Goal: Task Accomplishment & Management: Use online tool/utility

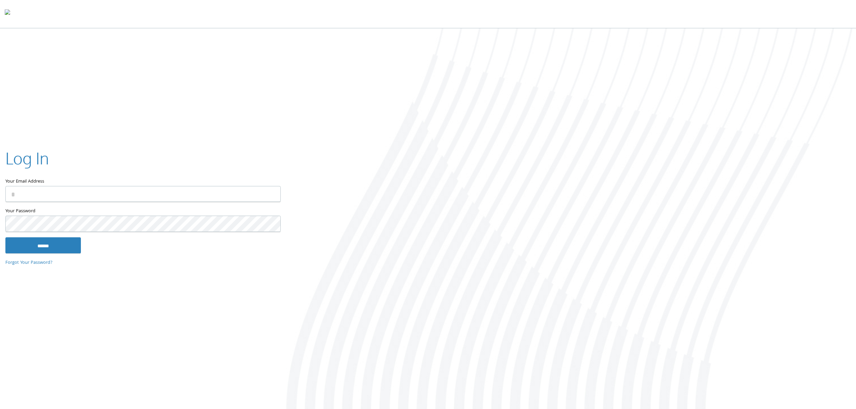
type input "**********"
click at [57, 243] on input "******" at bounding box center [43, 245] width 76 height 16
click at [35, 250] on input "******" at bounding box center [43, 245] width 76 height 16
